Goal: Information Seeking & Learning: Check status

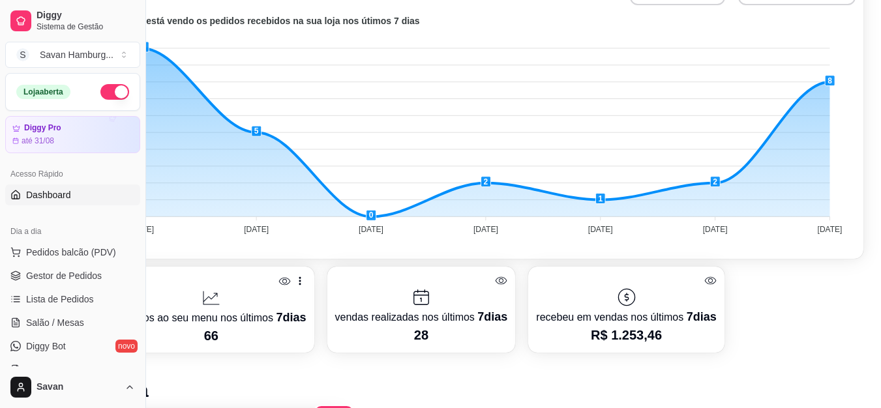
scroll to position [0, 59]
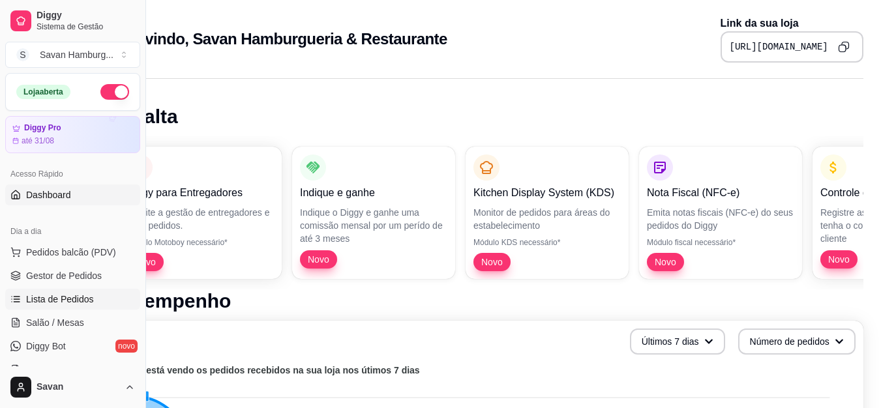
click at [67, 296] on span "Lista de Pedidos" at bounding box center [60, 299] width 68 height 13
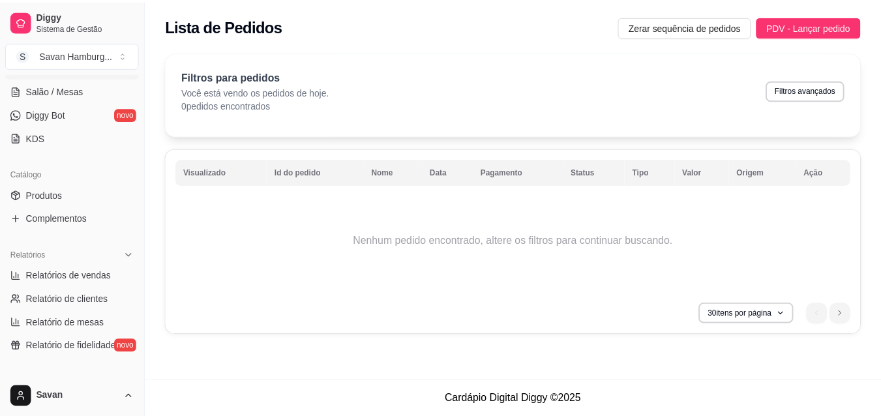
scroll to position [261, 0]
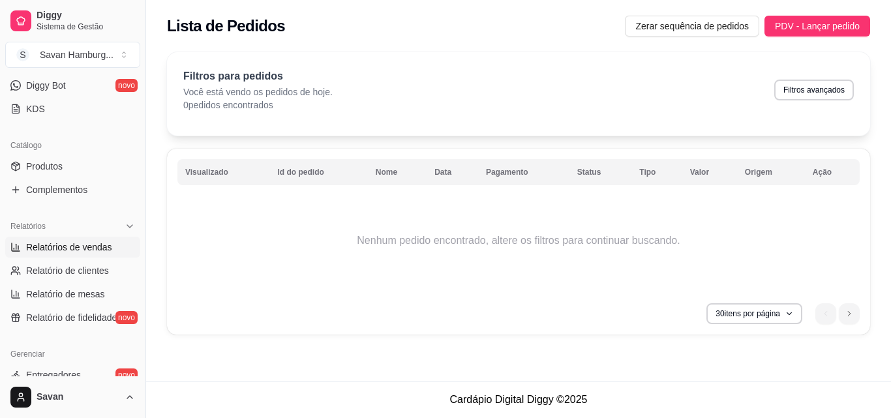
click at [96, 249] on span "Relatórios de vendas" at bounding box center [69, 247] width 86 height 13
select select "ALL"
select select "0"
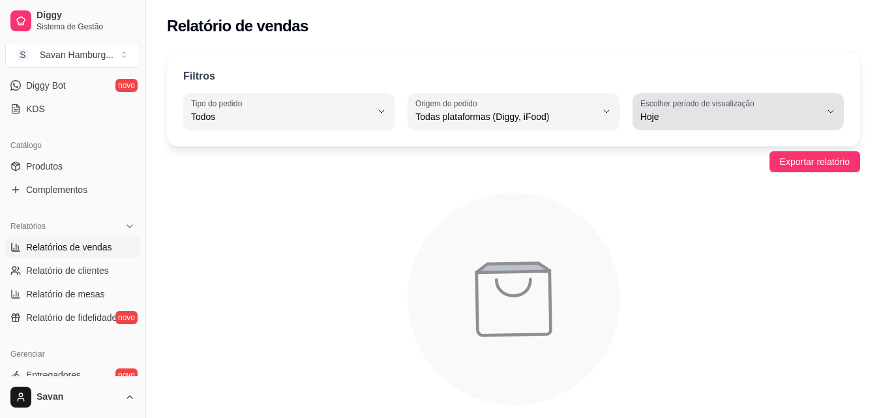
click at [801, 115] on span "Hoje" at bounding box center [730, 116] width 180 height 13
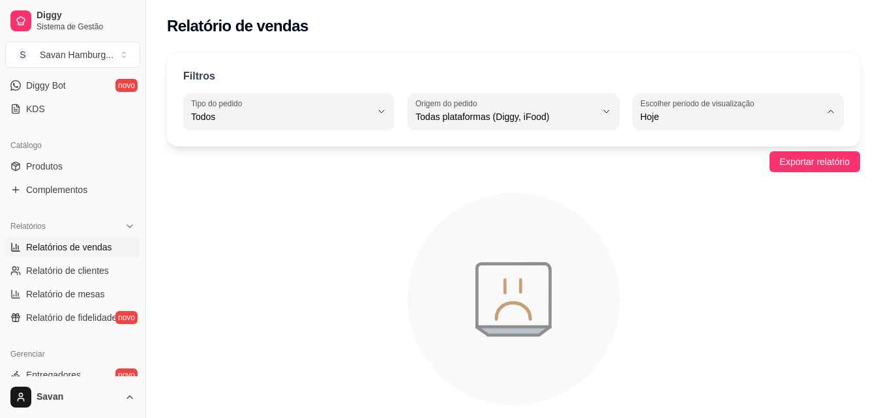
click at [706, 167] on span "Ontem" at bounding box center [731, 169] width 170 height 12
type input "1"
select select "1"
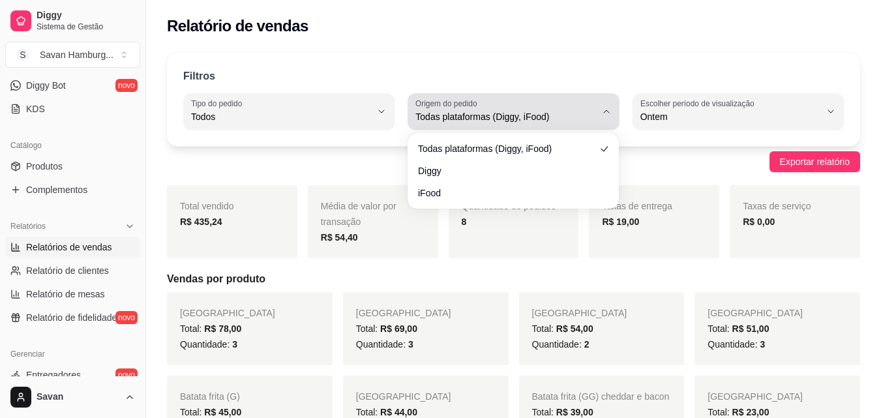
click at [578, 115] on span "Todas plataformas (Diggy, iFood)" at bounding box center [505, 116] width 180 height 13
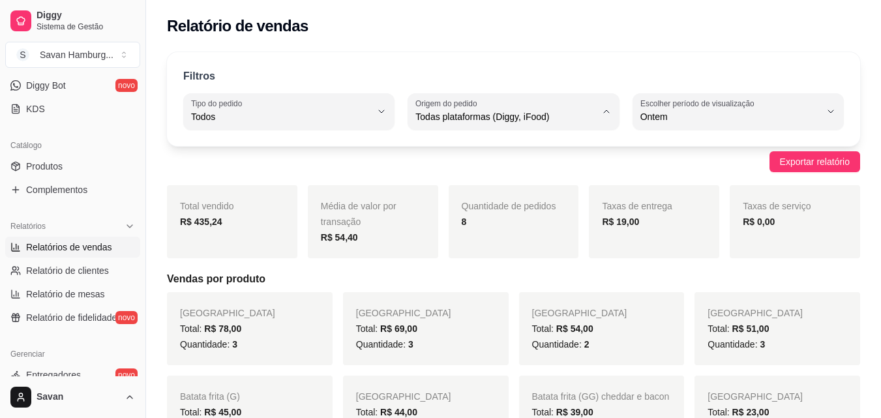
click at [466, 170] on span "Diggy" at bounding box center [507, 169] width 170 height 12
type input "DIGGY"
select select "DIGGY"
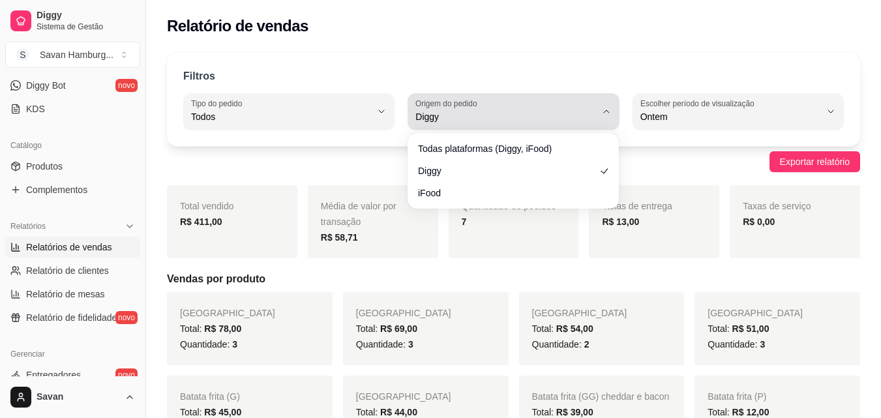
click at [468, 123] on span "Diggy" at bounding box center [505, 116] width 180 height 13
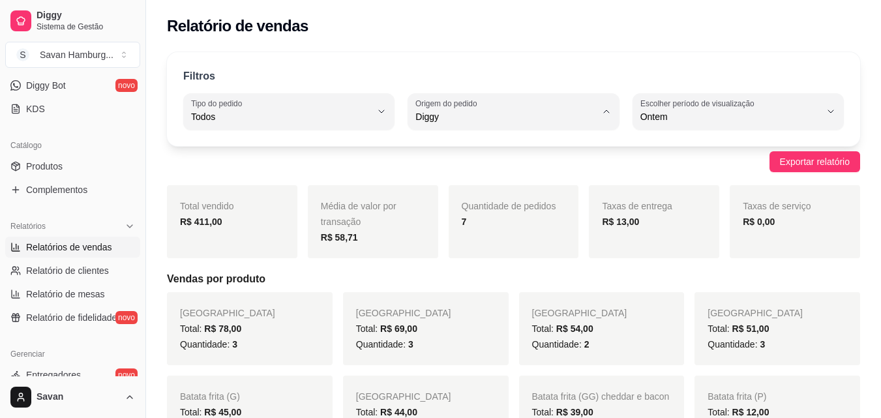
click at [444, 197] on span "iFood" at bounding box center [507, 191] width 170 height 12
type input "IFOOD"
select select "IFOOD"
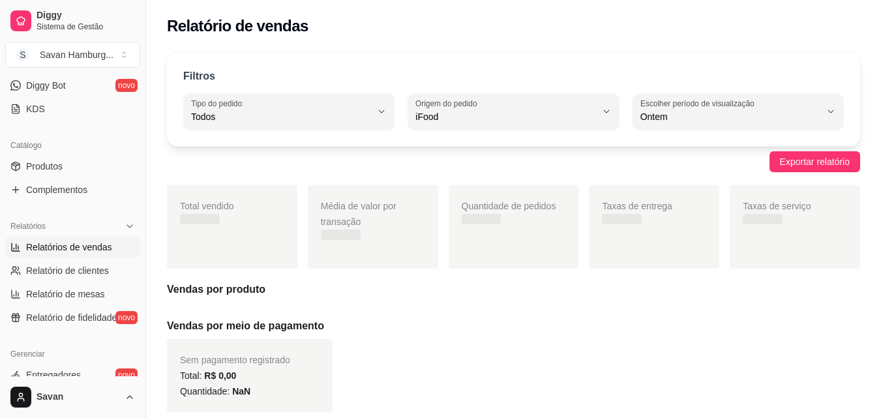
scroll to position [12, 0]
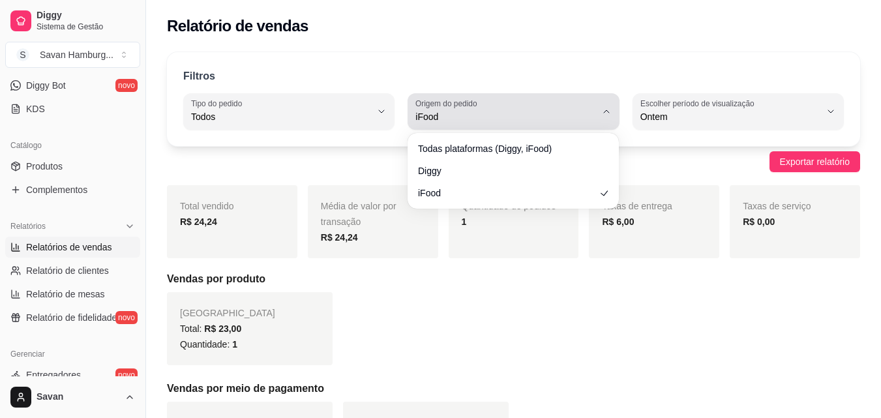
click at [462, 115] on span "iFood" at bounding box center [505, 116] width 180 height 13
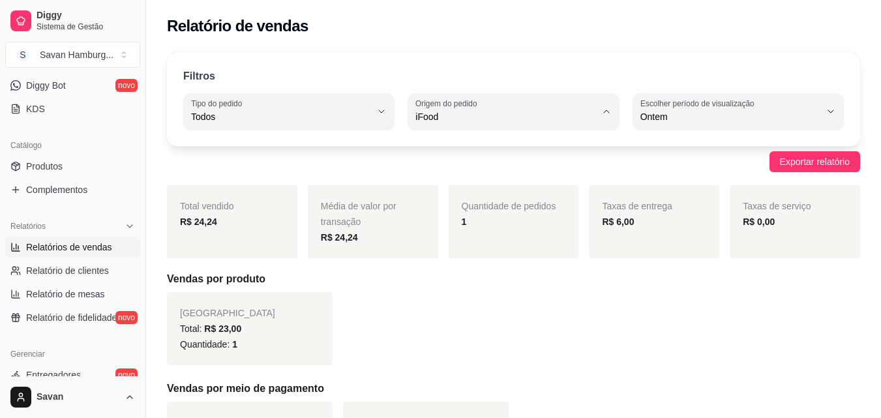
click at [456, 145] on span "Todas plataformas (Diggy, iFood)" at bounding box center [507, 147] width 170 height 12
type input "ALL"
select select "ALL"
